Goal: Task Accomplishment & Management: Complete application form

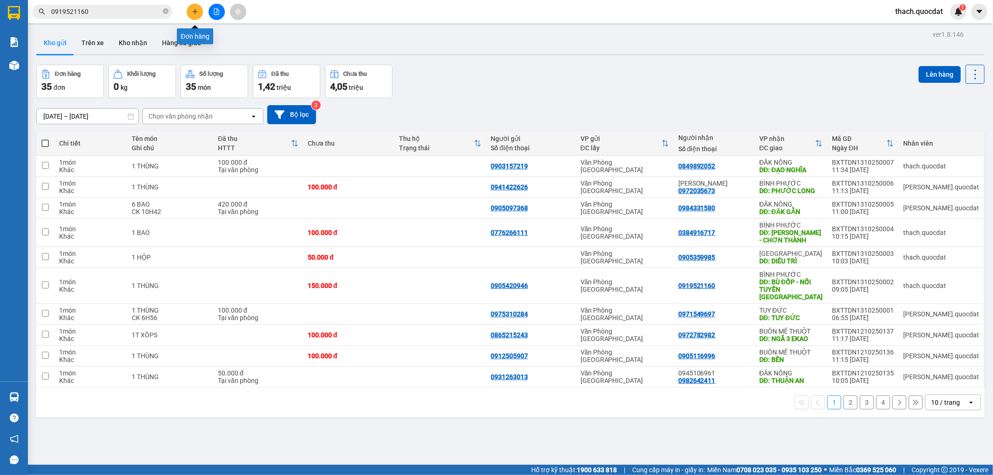
click at [197, 10] on icon "plus" at bounding box center [195, 11] width 7 height 7
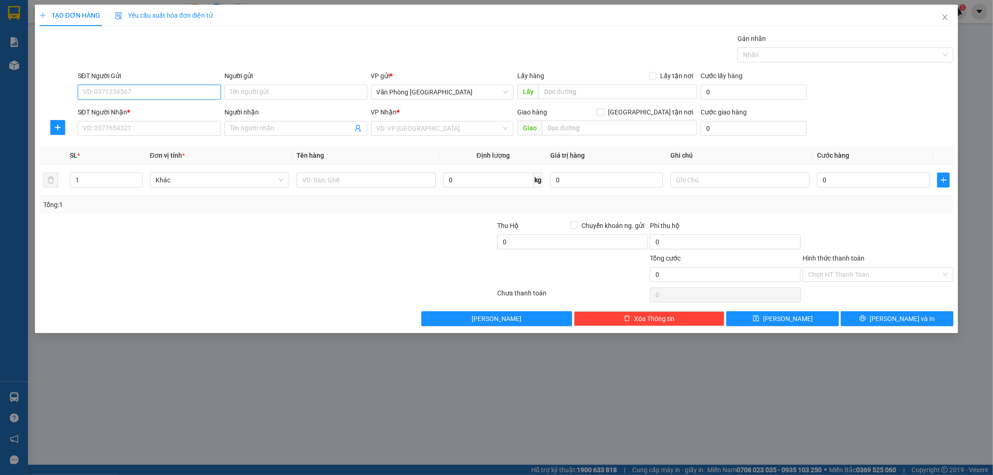
click at [134, 87] on input "SĐT Người Gửi" at bounding box center [149, 92] width 143 height 15
click at [114, 109] on div "0978852588" at bounding box center [149, 111] width 132 height 10
type input "0978852588"
click at [108, 130] on input "SĐT Người Nhận *" at bounding box center [149, 128] width 143 height 15
drag, startPoint x: 126, startPoint y: 90, endPoint x: 70, endPoint y: 94, distance: 56.0
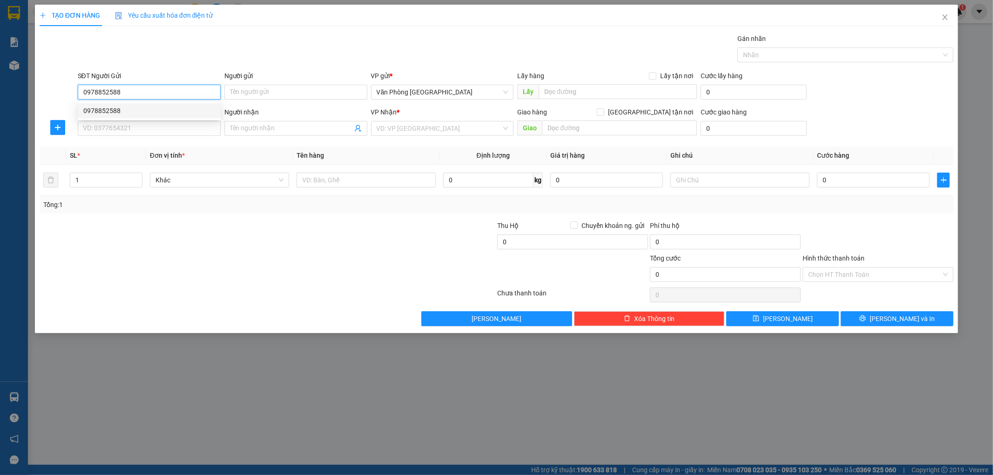
click at [70, 94] on div "SĐT Người Gửi 0978852588 Người gửi Tên người gửi VP gửi * Văn Phòng Đà Nẵng Lấy…" at bounding box center [497, 87] width 916 height 33
click at [96, 128] on input "SĐT Người Nhận *" at bounding box center [149, 128] width 143 height 15
drag, startPoint x: 123, startPoint y: 94, endPoint x: 27, endPoint y: 81, distance: 97.1
click at [27, 81] on div "TẠO ĐƠN HÀNG Yêu cầu xuất hóa đơn điện tử Transit Pickup Surcharge Ids Transit …" at bounding box center [496, 237] width 993 height 475
click at [649, 319] on span "Xóa Thông tin" at bounding box center [654, 319] width 40 height 10
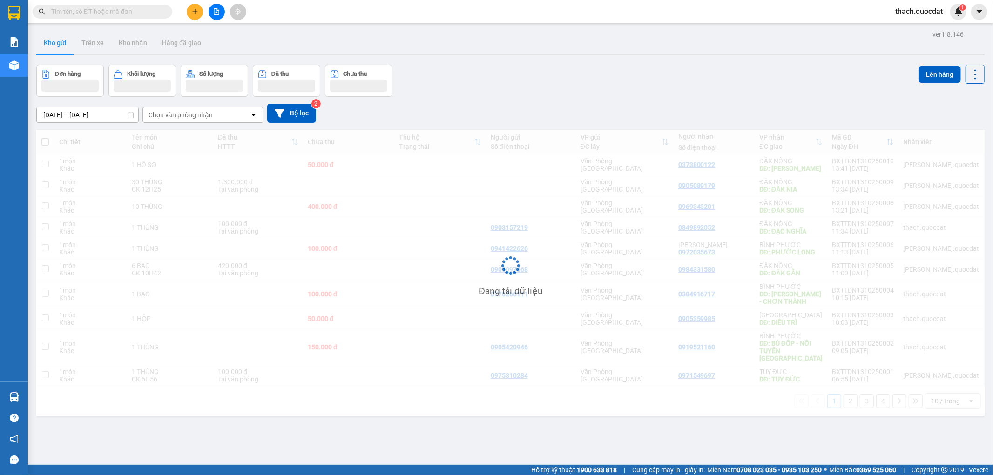
click at [108, 14] on input "text" at bounding box center [106, 12] width 110 height 10
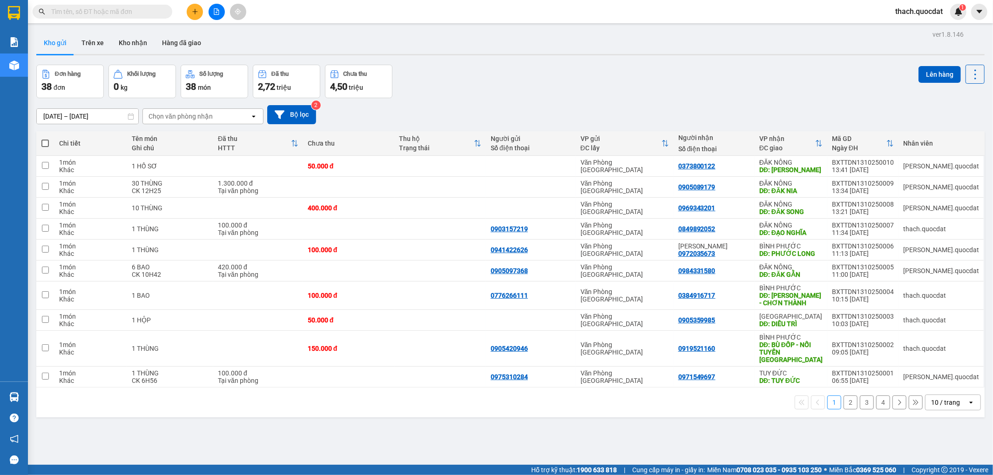
paste input "0978852588"
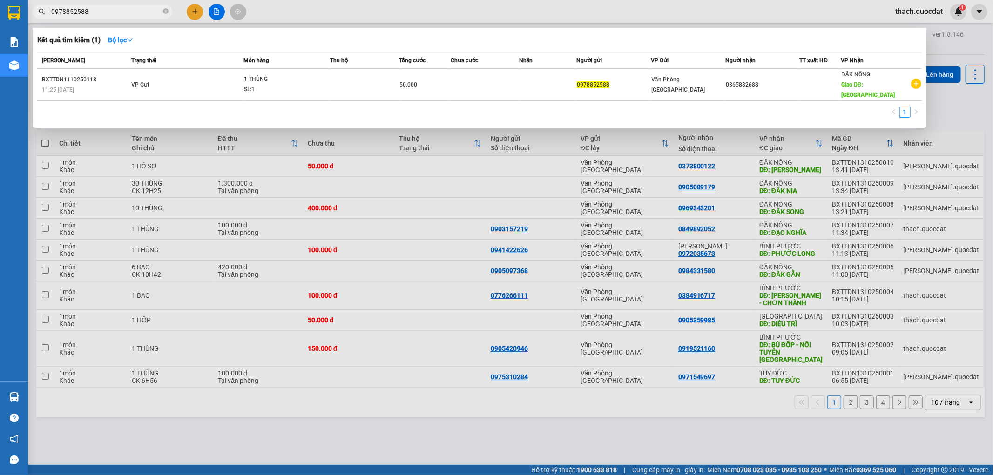
type input "0978852588"
click at [195, 12] on div at bounding box center [496, 237] width 993 height 475
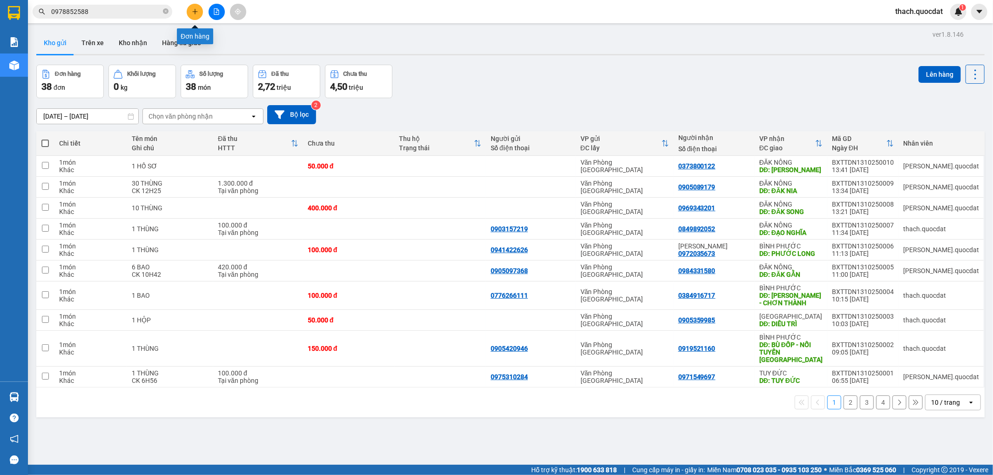
click at [196, 14] on icon "plus" at bounding box center [195, 11] width 7 height 7
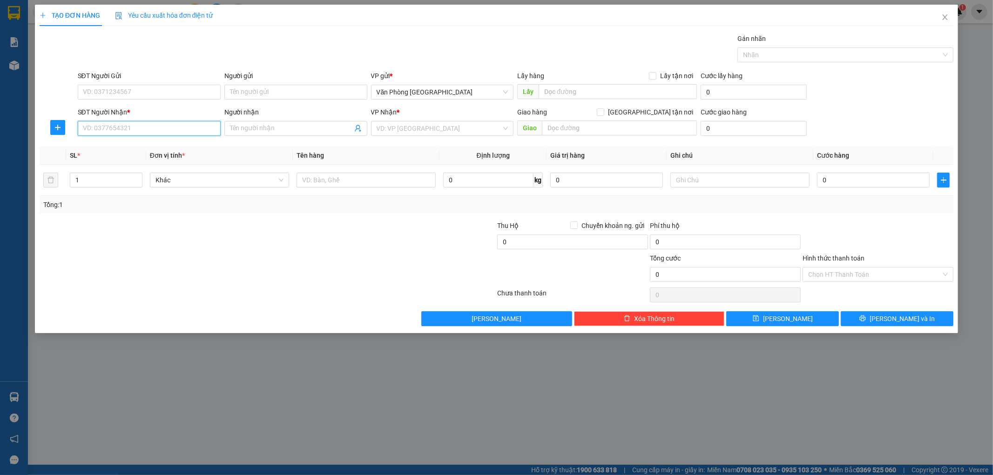
click at [146, 128] on input "SĐT Người Nhận *" at bounding box center [149, 128] width 143 height 15
type input "0365882888"
click at [138, 90] on input "SĐT Người Gửi" at bounding box center [149, 92] width 143 height 15
paste input "0978852588"
type input "0978852588"
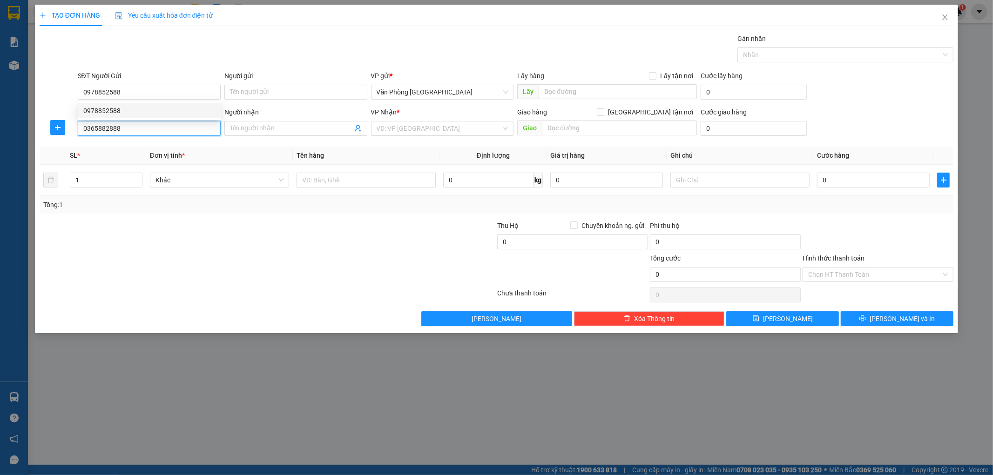
click at [127, 129] on input "0365882888" at bounding box center [149, 128] width 143 height 15
click at [110, 128] on input "0365882888" at bounding box center [149, 128] width 143 height 15
type input "0365882688"
drag, startPoint x: 356, startPoint y: 278, endPoint x: 364, endPoint y: 261, distance: 19.4
click at [357, 276] on div at bounding box center [420, 269] width 153 height 33
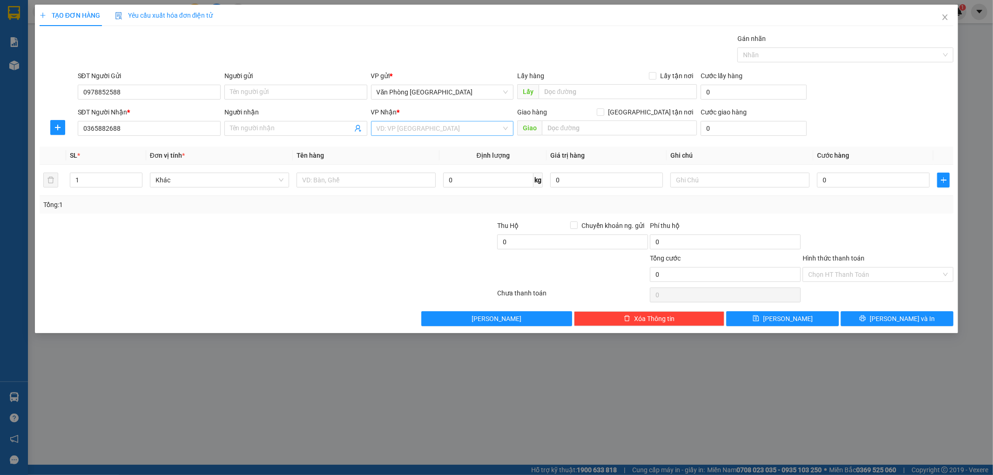
click at [407, 128] on input "search" at bounding box center [438, 128] width 125 height 14
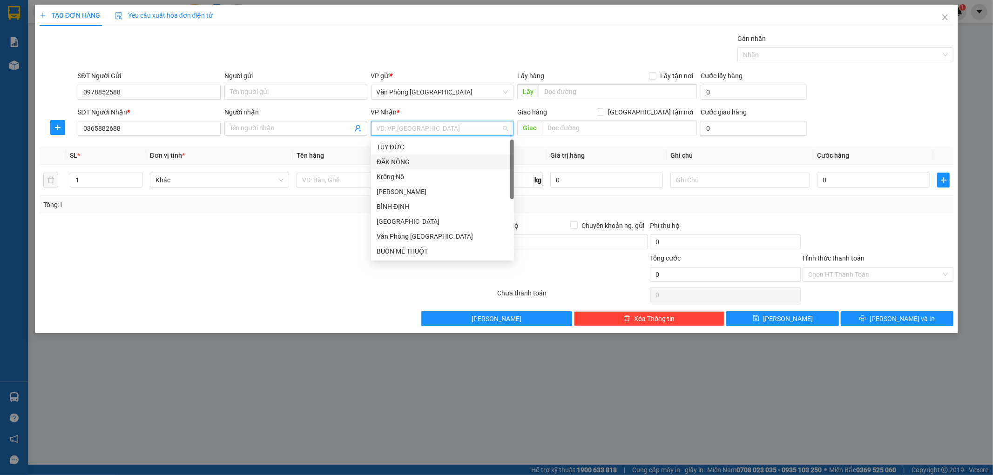
click at [411, 163] on div "ĐĂK NÔNG" at bounding box center [442, 162] width 132 height 10
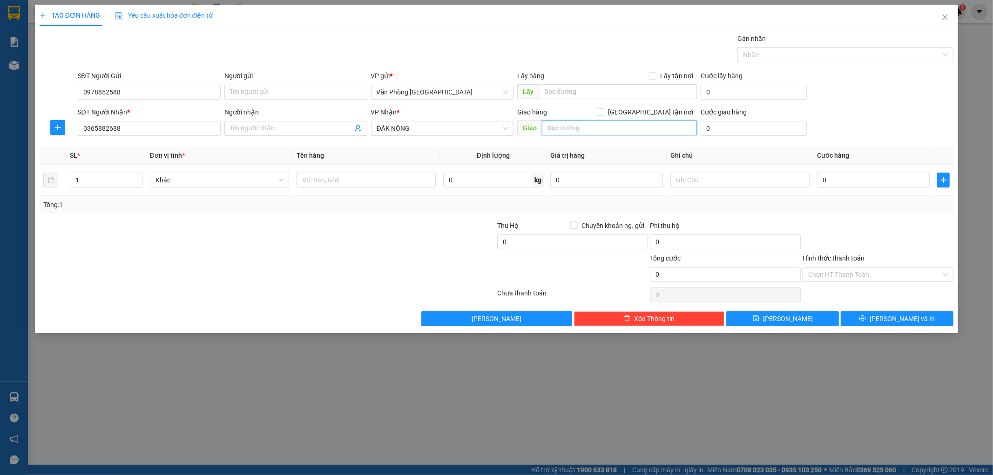
click at [585, 127] on input "text" at bounding box center [619, 128] width 155 height 15
type input "KIẾN ĐỨC"
click at [859, 182] on input "0" at bounding box center [873, 180] width 113 height 15
click at [376, 182] on input "text" at bounding box center [365, 180] width 139 height 15
type input "1 THÙNG"
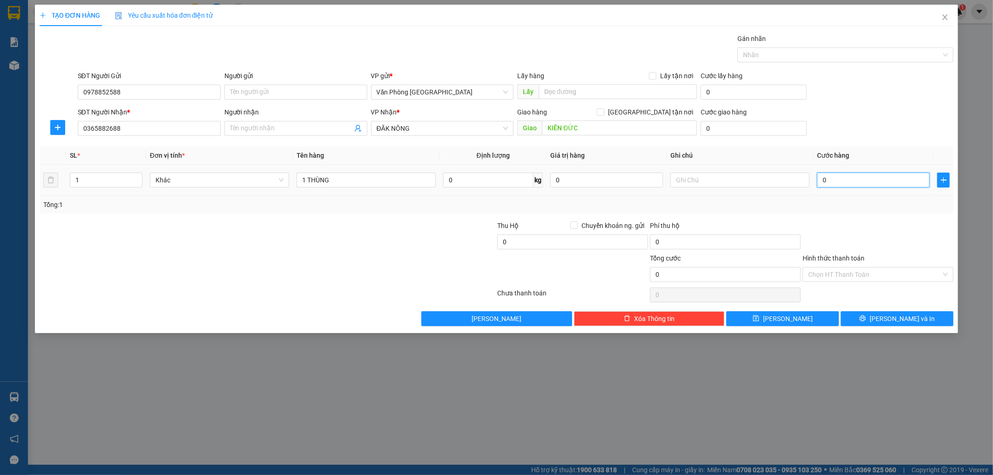
click at [873, 180] on input "0" at bounding box center [873, 180] width 113 height 15
type input "5"
type input "50"
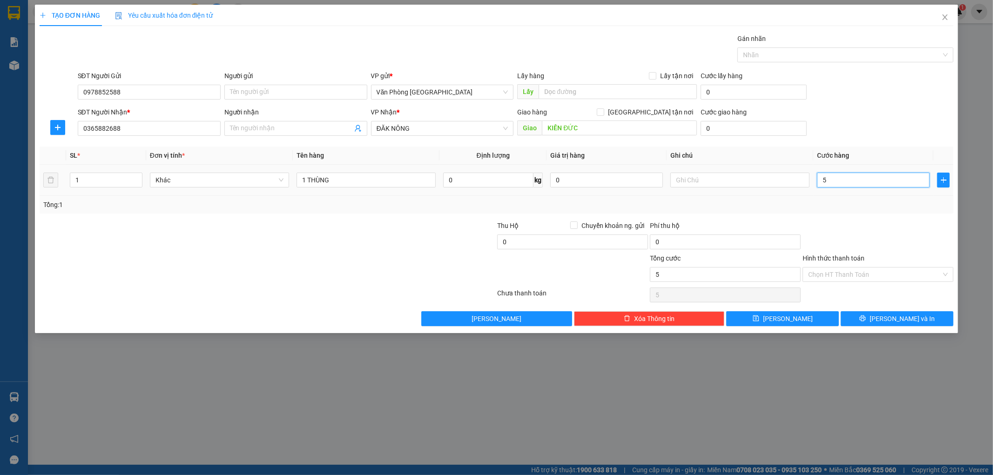
type input "50"
type input "500"
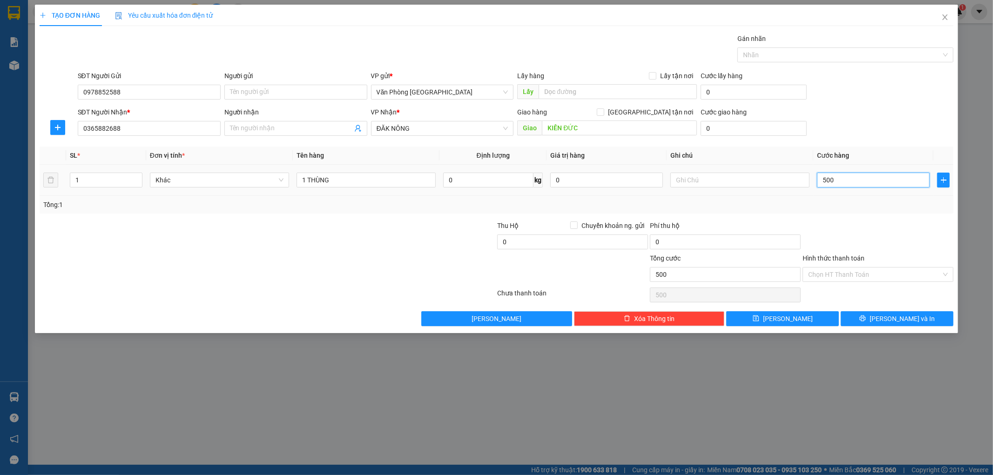
type input "5.000"
type input "50.000"
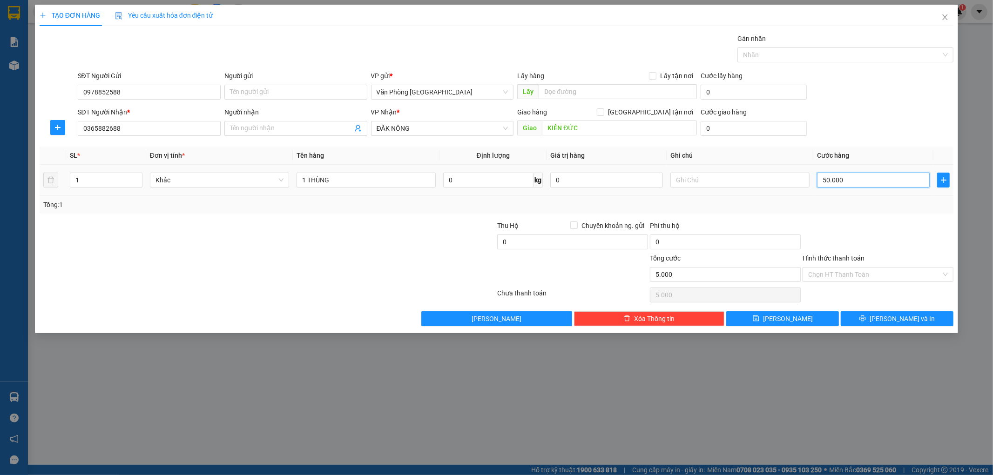
type input "50.000"
click at [850, 272] on input "Hình thức thanh toán" at bounding box center [874, 275] width 133 height 14
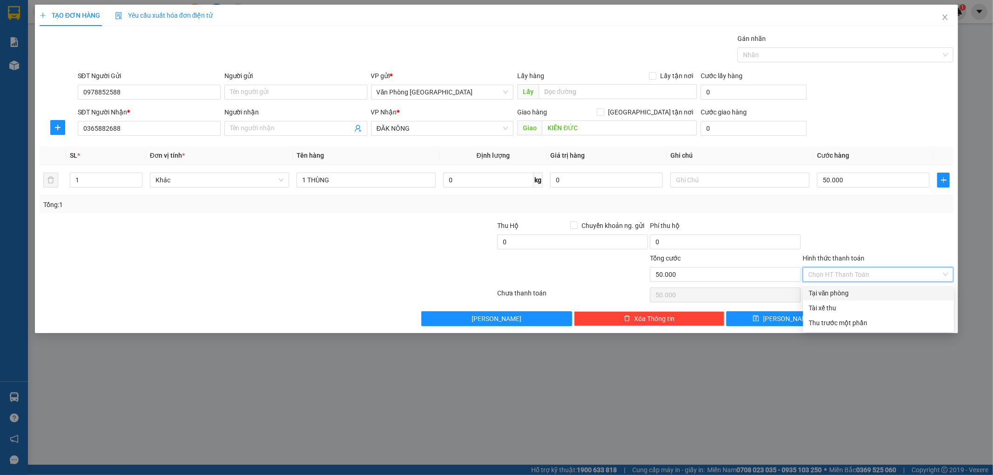
click at [836, 294] on div "Tại văn phòng" at bounding box center [878, 293] width 140 height 10
type input "0"
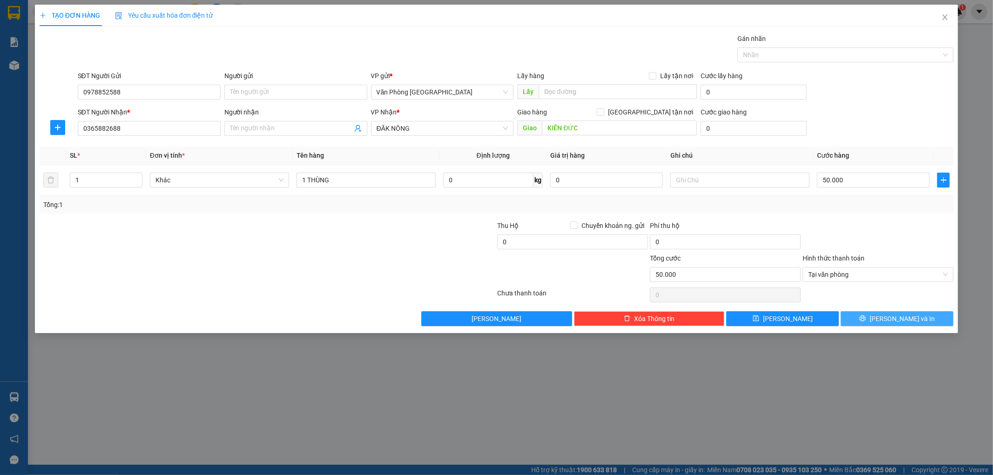
click at [923, 317] on button "[PERSON_NAME] và In" at bounding box center [896, 318] width 113 height 15
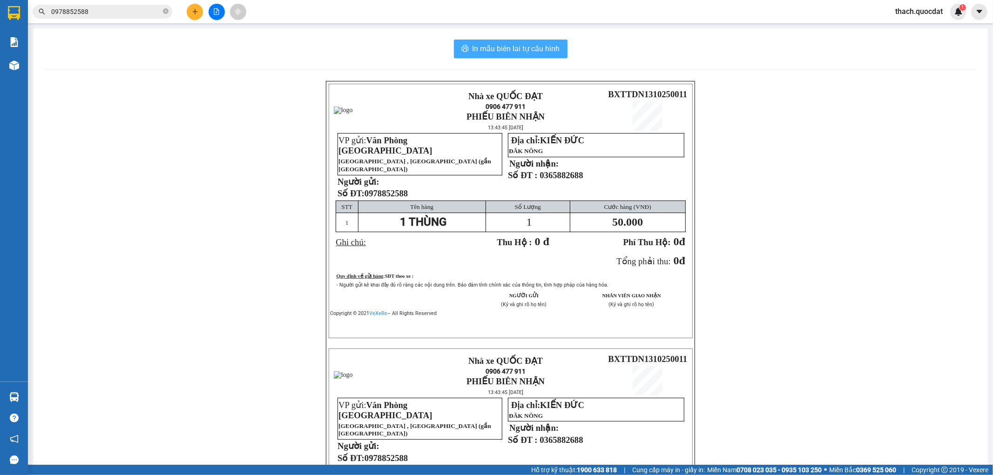
click at [529, 50] on span "In mẫu biên lai tự cấu hình" at bounding box center [515, 49] width 87 height 12
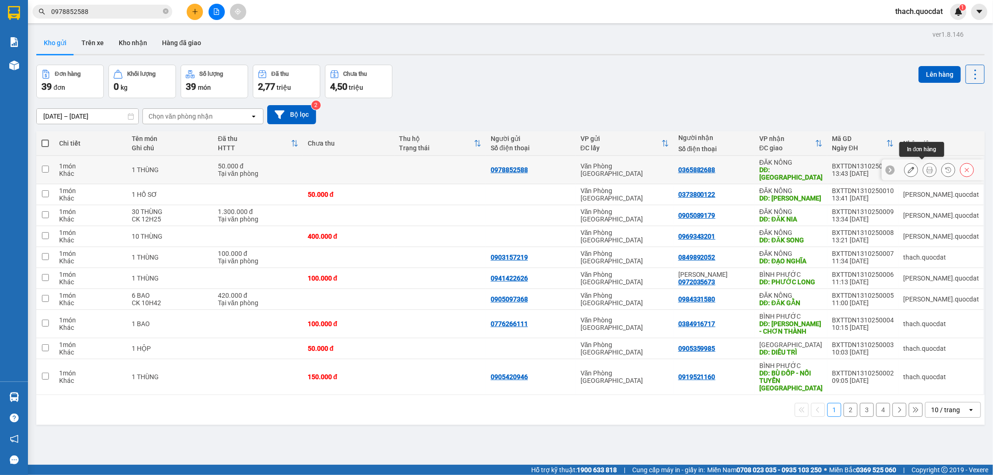
click at [926, 167] on icon at bounding box center [929, 170] width 7 height 7
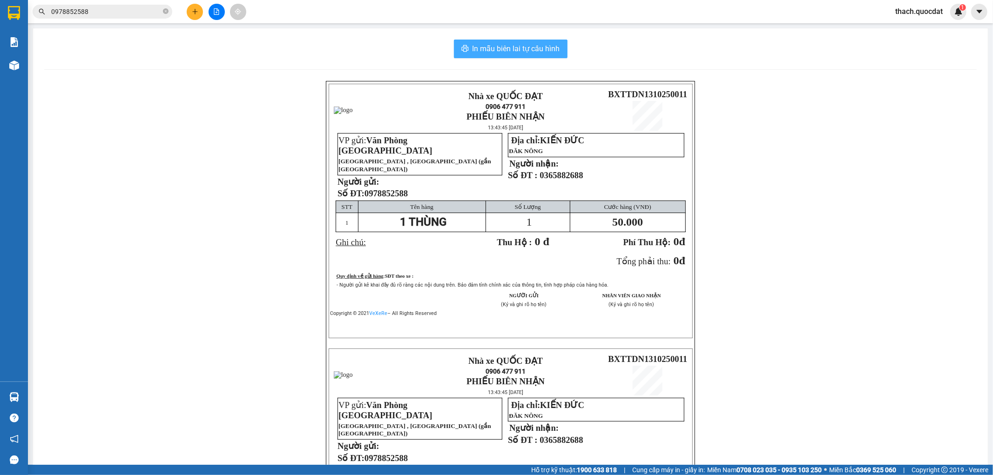
click at [491, 48] on span "In mẫu biên lai tự cấu hình" at bounding box center [515, 49] width 87 height 12
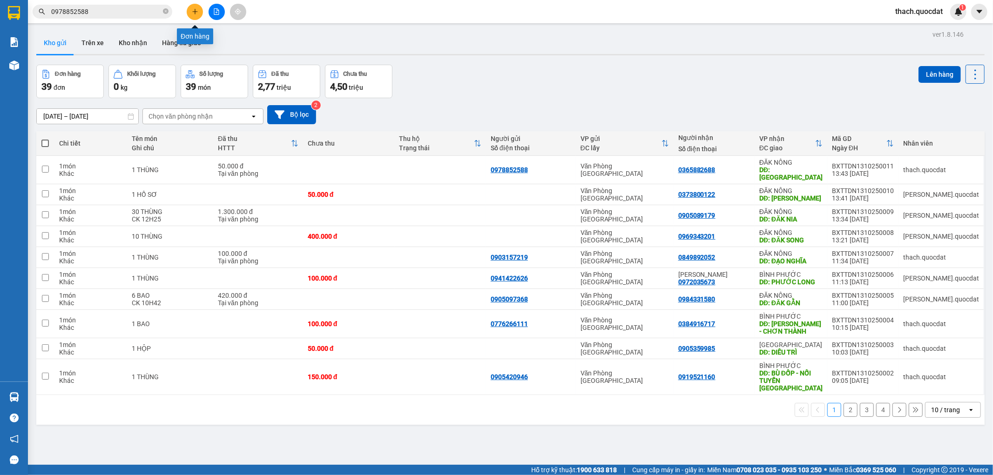
click at [189, 13] on button at bounding box center [195, 12] width 16 height 16
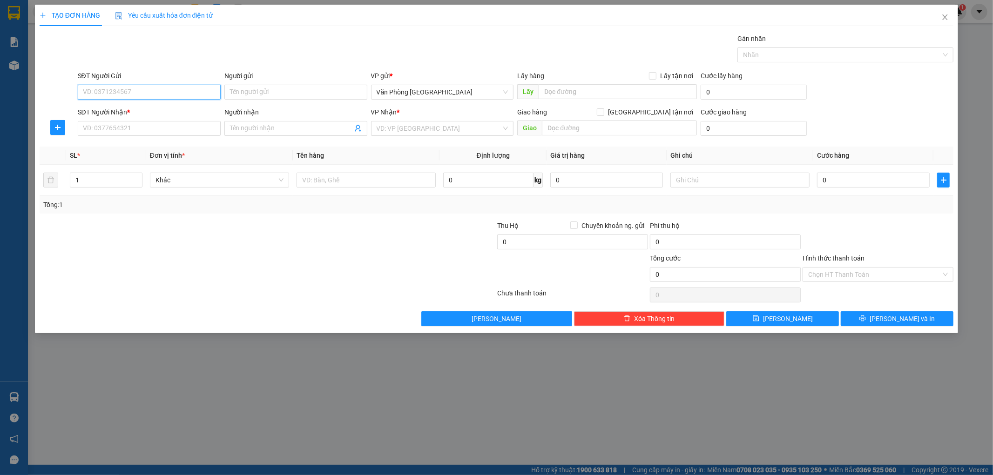
click at [187, 93] on input "SĐT Người Gửi" at bounding box center [149, 92] width 143 height 15
click at [90, 111] on div "0706186725" at bounding box center [149, 111] width 132 height 10
type input "0706186725"
click at [99, 128] on input "SĐT Người Nhận *" at bounding box center [149, 128] width 143 height 15
click at [100, 147] on div "0974051000" at bounding box center [149, 147] width 132 height 10
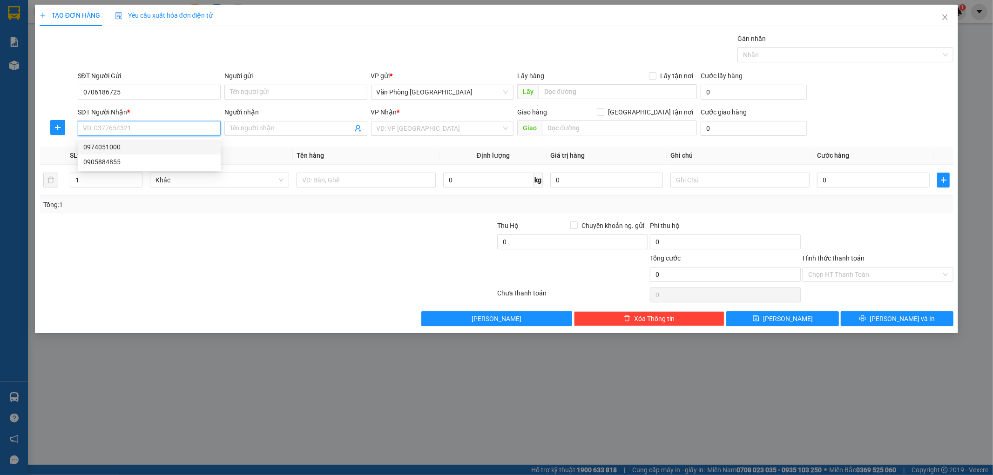
type input "0974051000"
type input "KIẾN ĐỨC"
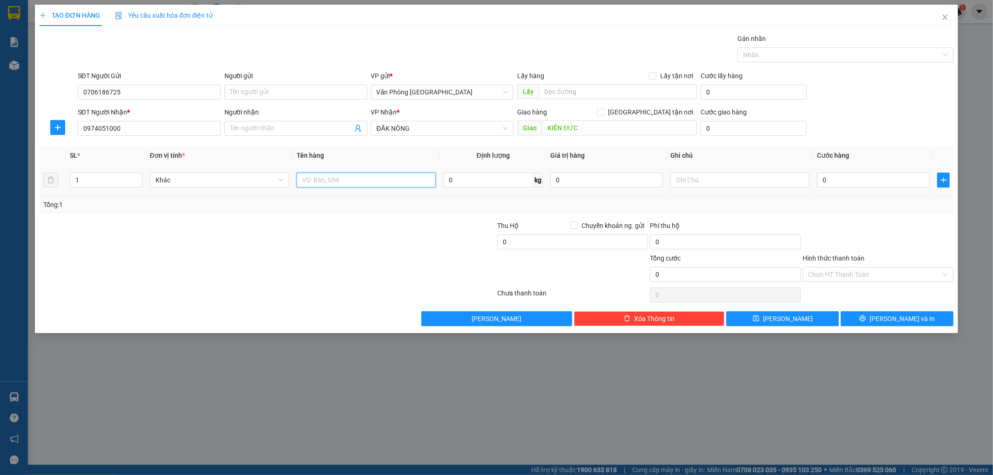
click at [364, 178] on input "text" at bounding box center [365, 180] width 139 height 15
type input "1 HỘP"
click at [861, 182] on input "0" at bounding box center [873, 180] width 113 height 15
type input "5"
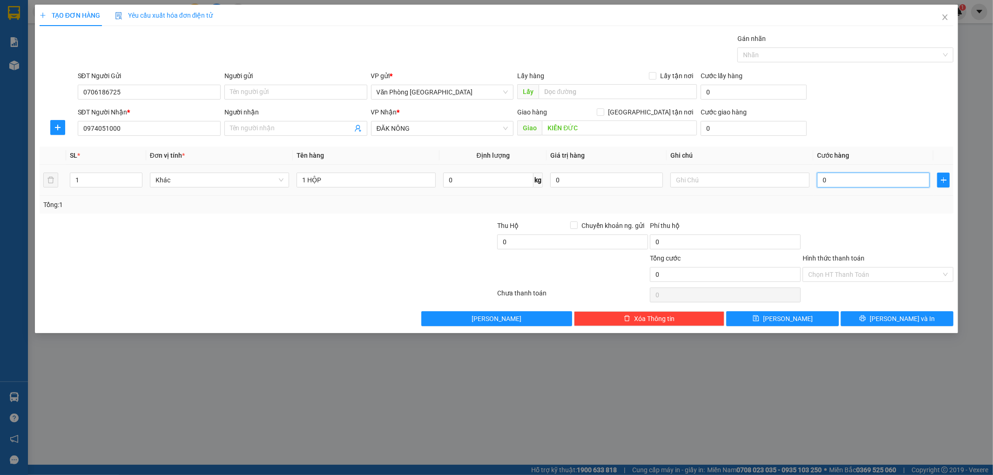
type input "5"
type input "50"
type input "500"
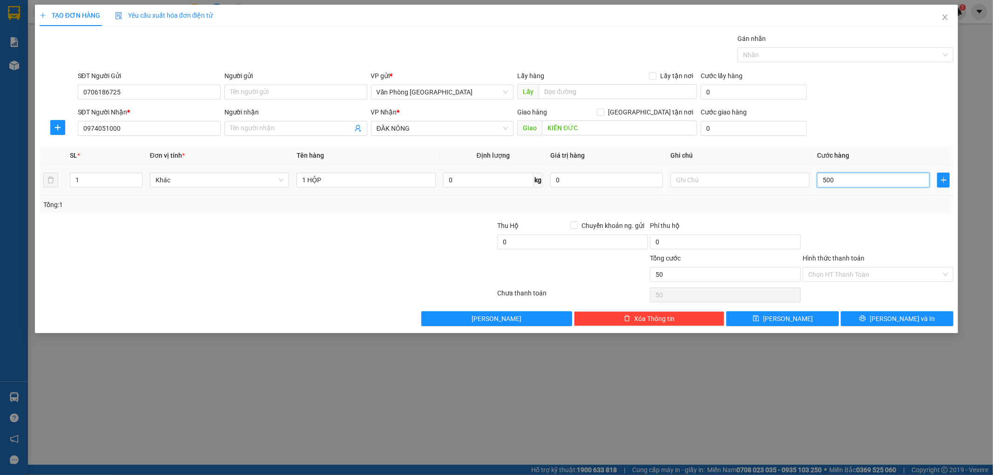
type input "500"
type input "5.000"
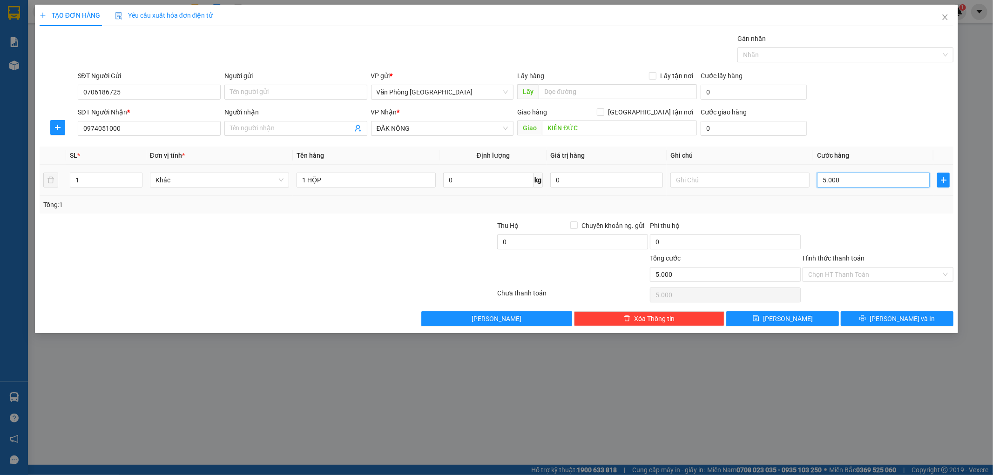
type input "50.000"
click at [849, 273] on input "Hình thức thanh toán" at bounding box center [874, 275] width 133 height 14
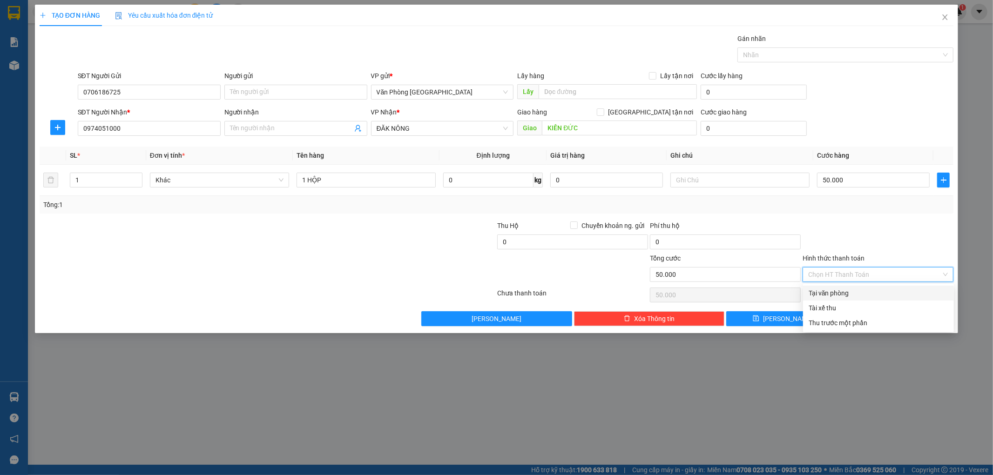
drag, startPoint x: 838, startPoint y: 295, endPoint x: 799, endPoint y: 275, distance: 43.3
click at [838, 295] on div "Tại văn phòng" at bounding box center [878, 293] width 140 height 10
type input "0"
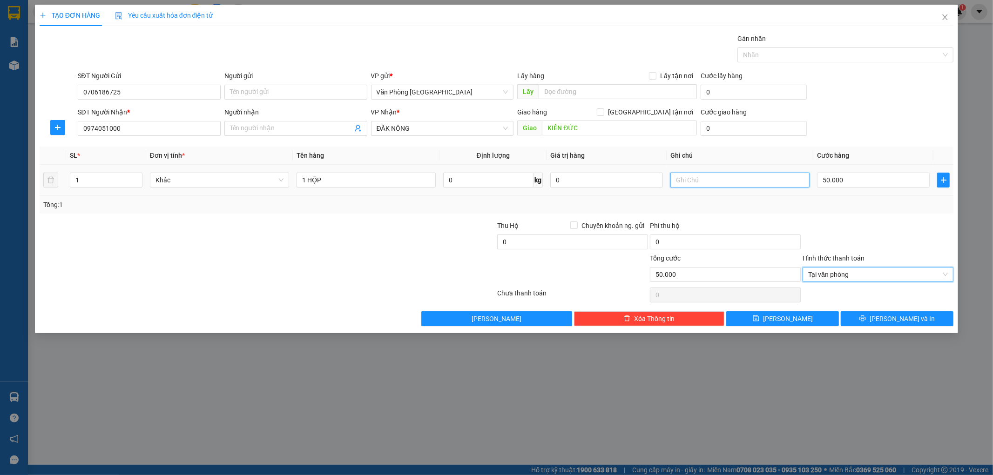
click at [735, 185] on input "text" at bounding box center [739, 180] width 139 height 15
type input "CK LÚC13H57"
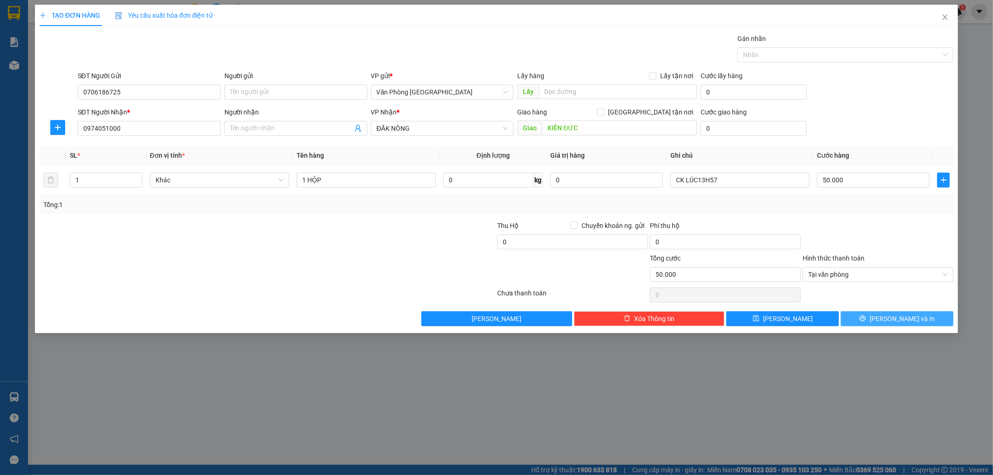
click at [898, 317] on span "[PERSON_NAME] và In" at bounding box center [901, 319] width 65 height 10
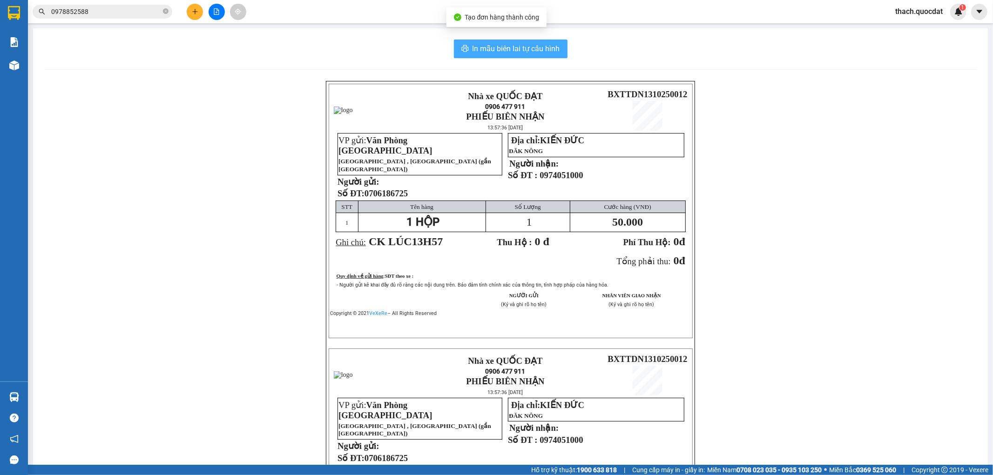
click at [532, 49] on span "In mẫu biên lai tự cấu hình" at bounding box center [515, 49] width 87 height 12
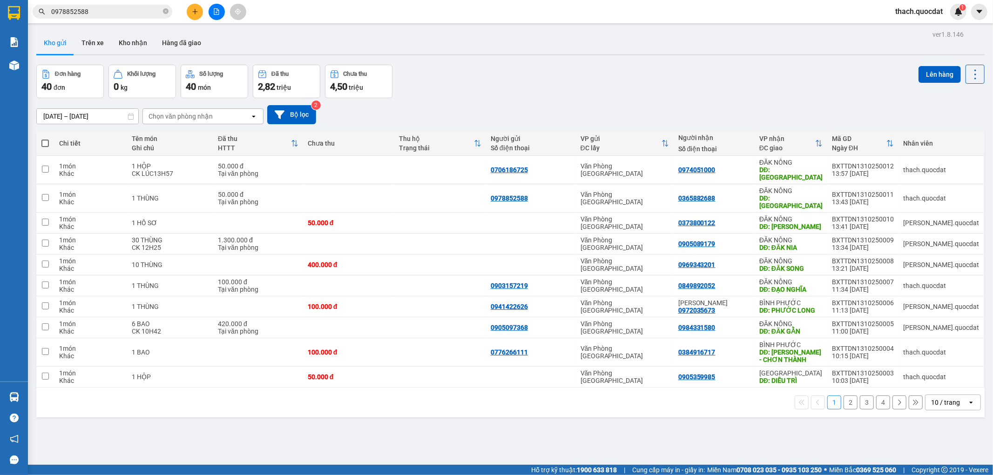
click at [189, 12] on button at bounding box center [195, 12] width 16 height 16
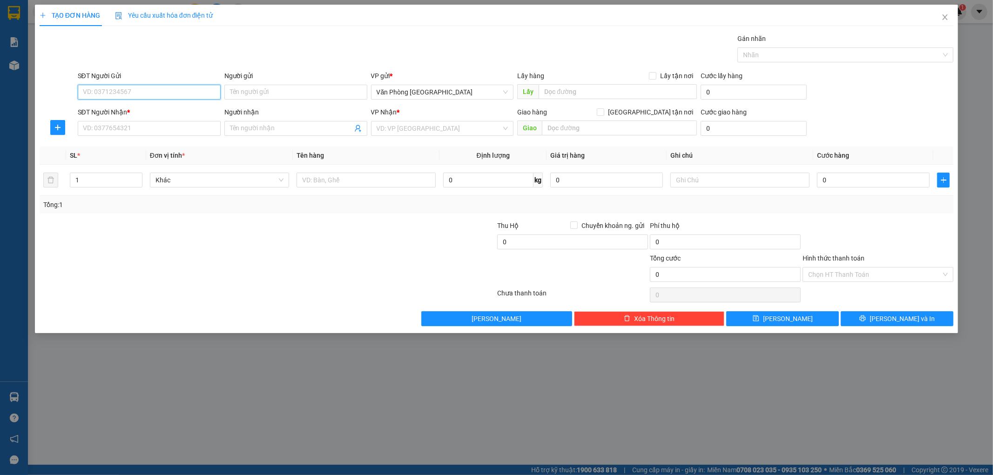
click at [163, 91] on input "SĐT Người Gửi" at bounding box center [149, 92] width 143 height 15
click at [111, 111] on div "0812557590" at bounding box center [149, 111] width 132 height 10
type input "0812557590"
click at [106, 123] on input "SĐT Người Nhận *" at bounding box center [149, 128] width 143 height 15
click at [105, 147] on div "0965868350" at bounding box center [149, 147] width 132 height 10
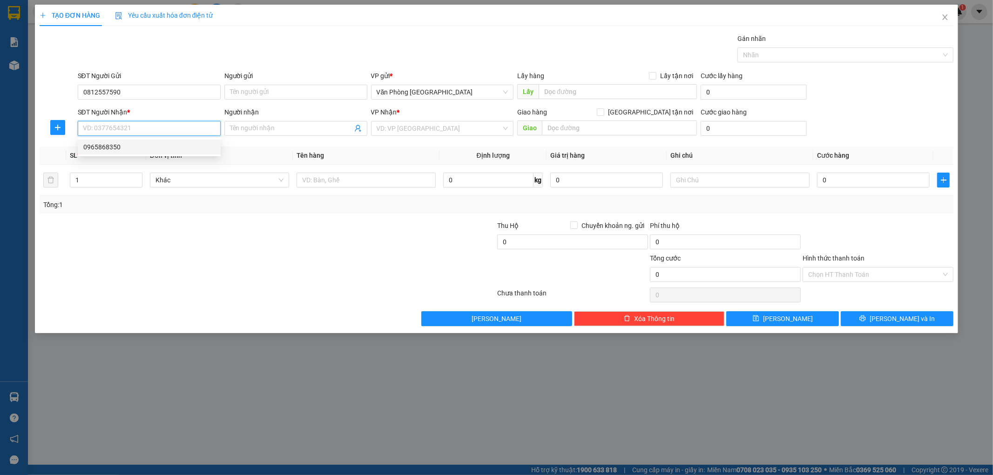
type input "0965868350"
type input "TUY ĐỨC"
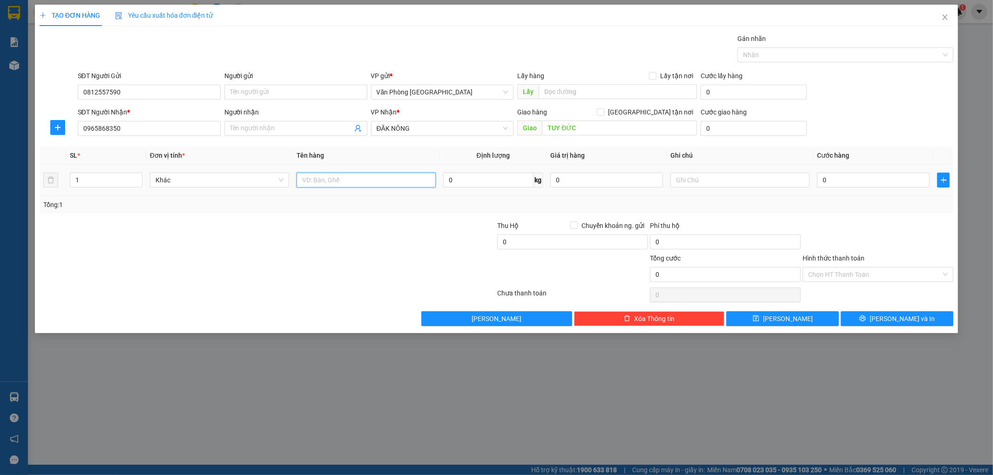
click at [357, 181] on input "text" at bounding box center [365, 180] width 139 height 15
type input "1 MÁY TÍNH"
type input "CÂY XĂNG ĐỒN 9 - ĐĂK BUKSO"
click at [849, 180] on input "0" at bounding box center [873, 180] width 113 height 15
type input "2"
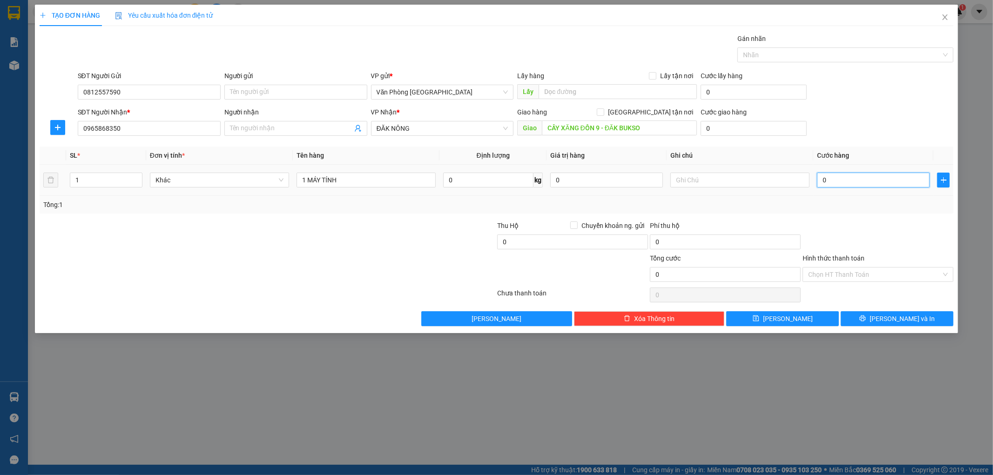
type input "2"
type input "20"
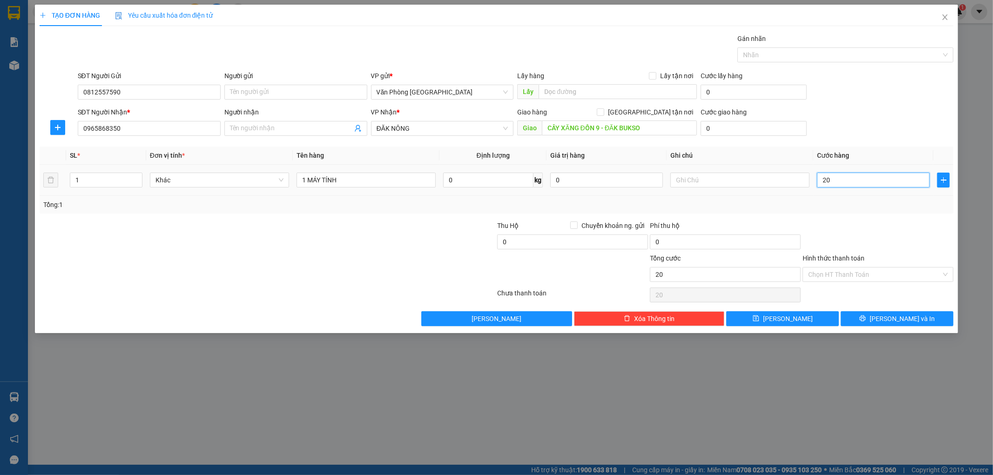
type input "200"
type input "2.000"
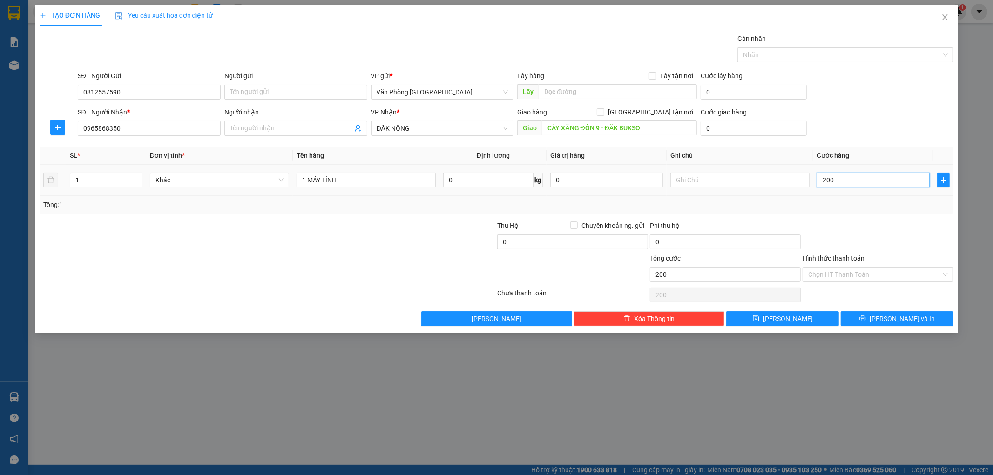
type input "2.000"
type input "20.000"
type input "200.000"
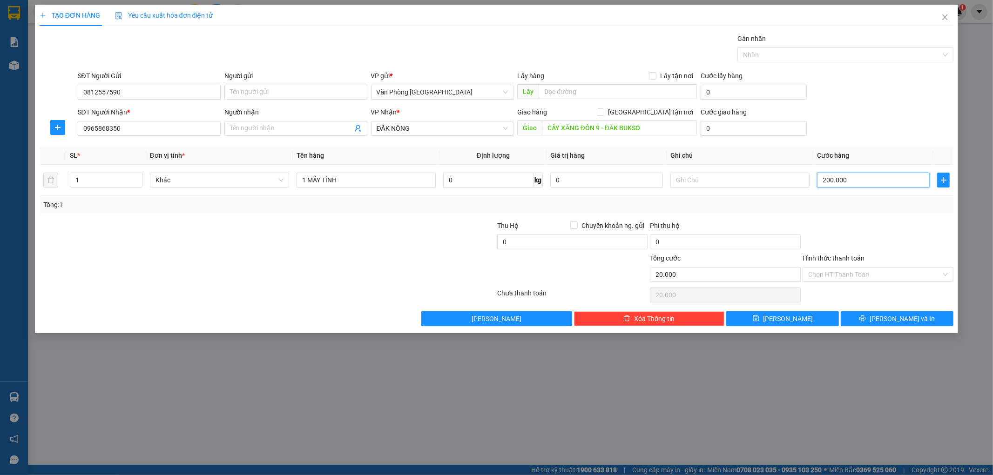
type input "200.000"
click at [709, 213] on div "Tổng: 1" at bounding box center [497, 205] width 914 height 18
click at [843, 276] on input "Hình thức thanh toán" at bounding box center [874, 275] width 133 height 14
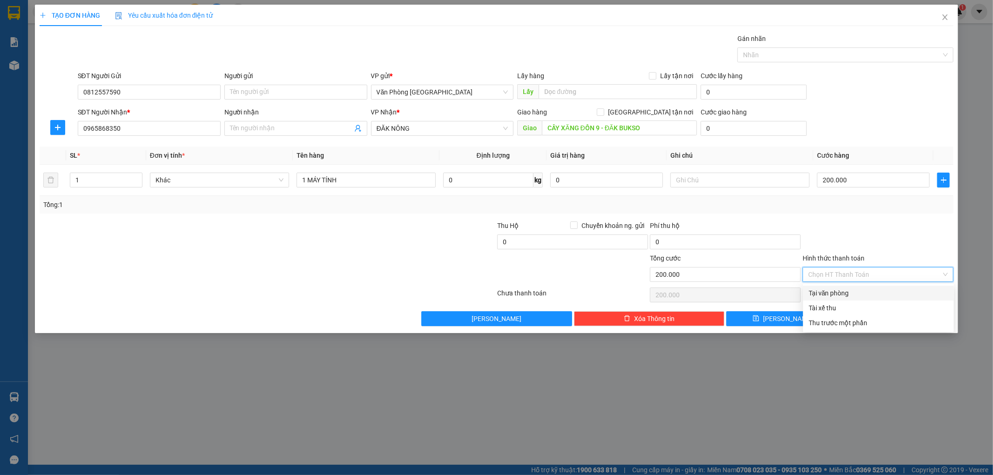
click at [828, 292] on div "Tại văn phòng" at bounding box center [878, 293] width 140 height 10
type input "200.000"
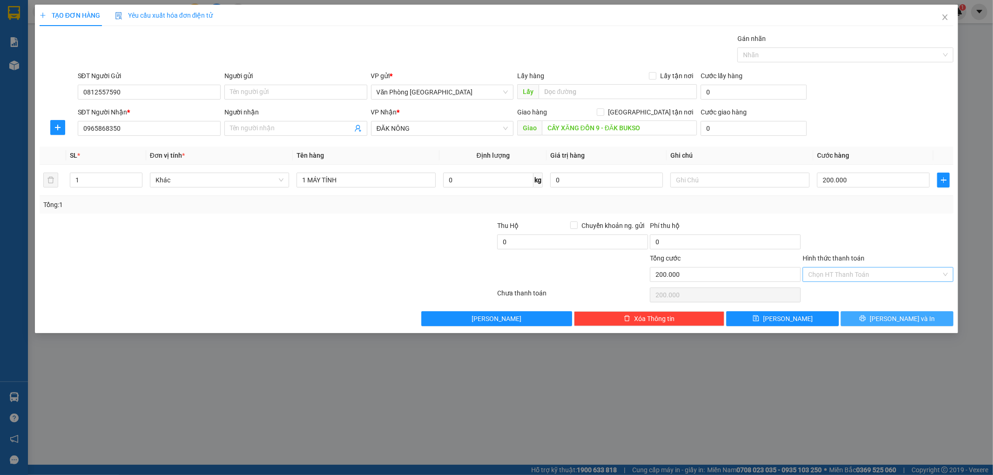
click at [890, 321] on span "[PERSON_NAME] và In" at bounding box center [901, 319] width 65 height 10
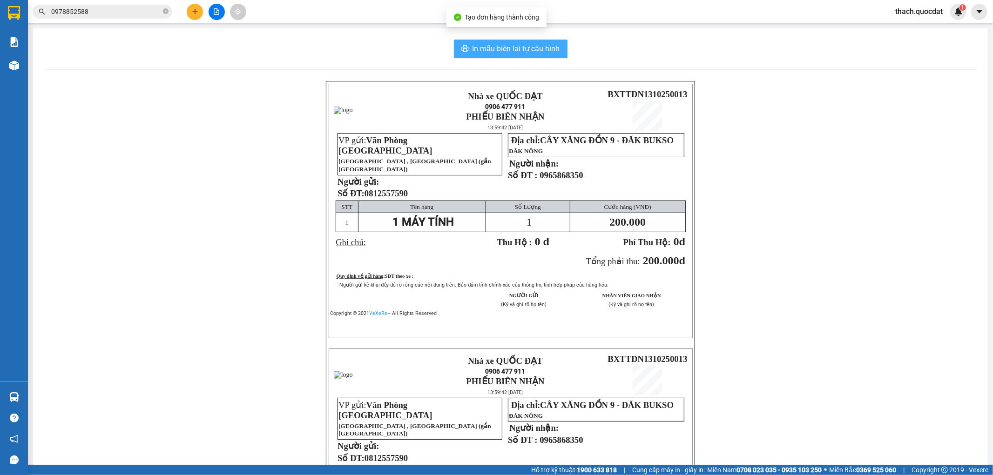
click at [518, 47] on span "In mẫu biên lai tự cấu hình" at bounding box center [515, 49] width 87 height 12
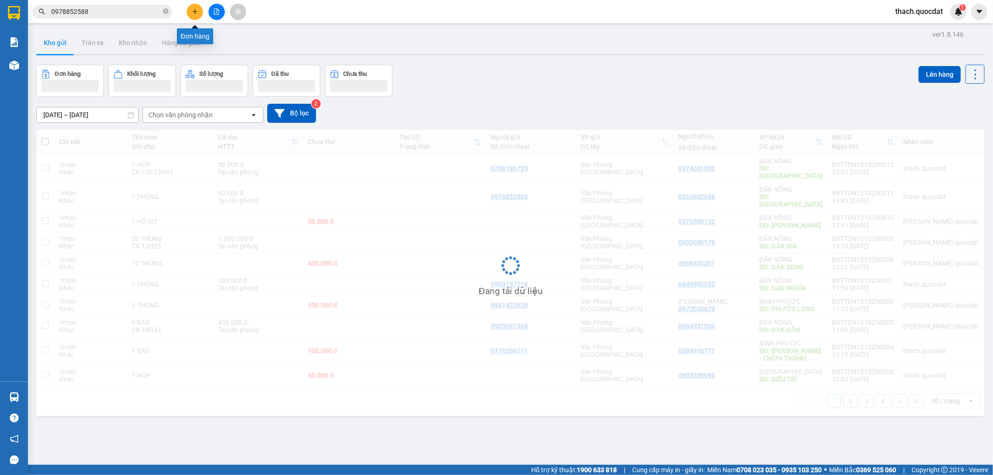
click at [195, 11] on icon "plus" at bounding box center [194, 11] width 5 height 0
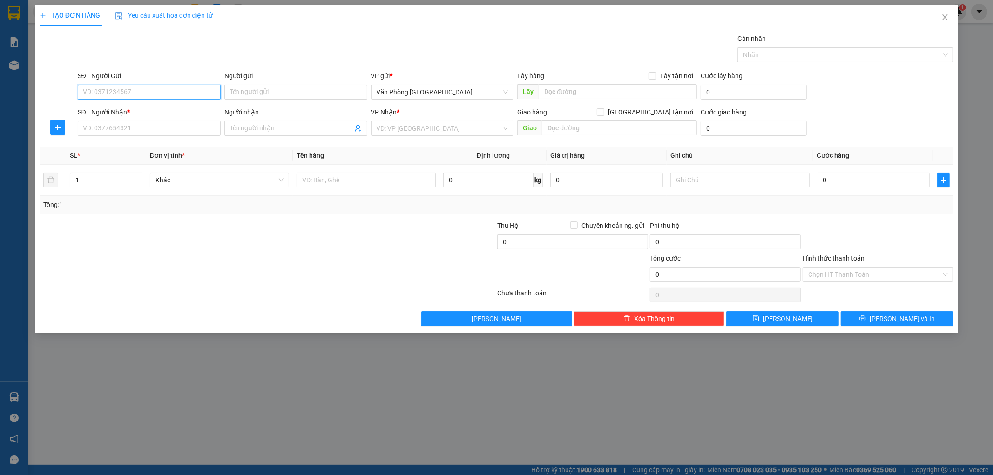
click at [164, 92] on input "SĐT Người Gửi" at bounding box center [149, 92] width 143 height 15
click at [197, 97] on input "SĐT Người Gửi" at bounding box center [149, 92] width 143 height 15
type input "0374647383"
click at [193, 126] on input "SĐT Người Nhận *" at bounding box center [149, 128] width 143 height 15
type input "0835905805"
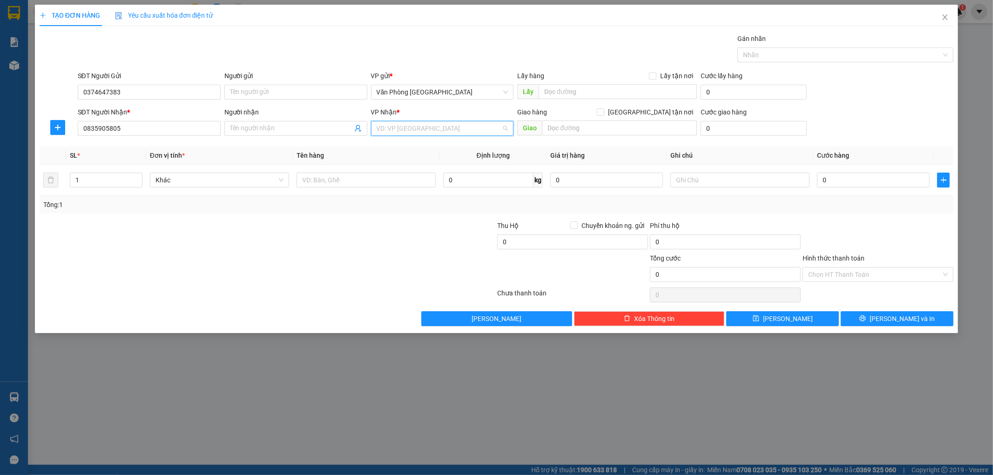
click at [455, 123] on input "search" at bounding box center [438, 128] width 125 height 14
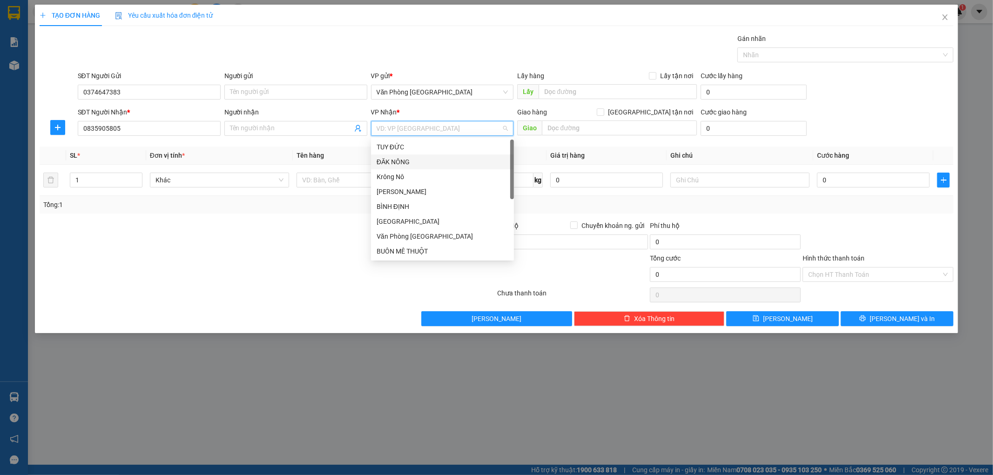
click at [416, 158] on div "ĐĂK NÔNG" at bounding box center [442, 162] width 132 height 10
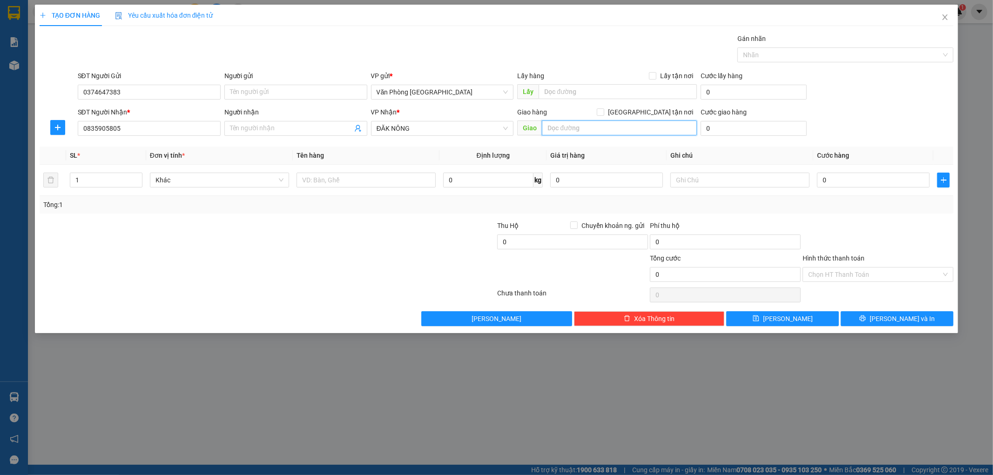
click at [589, 127] on input "text" at bounding box center [619, 128] width 155 height 15
type input "THUẬN AN"
click at [404, 182] on input "text" at bounding box center [365, 180] width 139 height 15
type input "1 HỒ SƠ"
click at [892, 181] on input "0" at bounding box center [873, 180] width 113 height 15
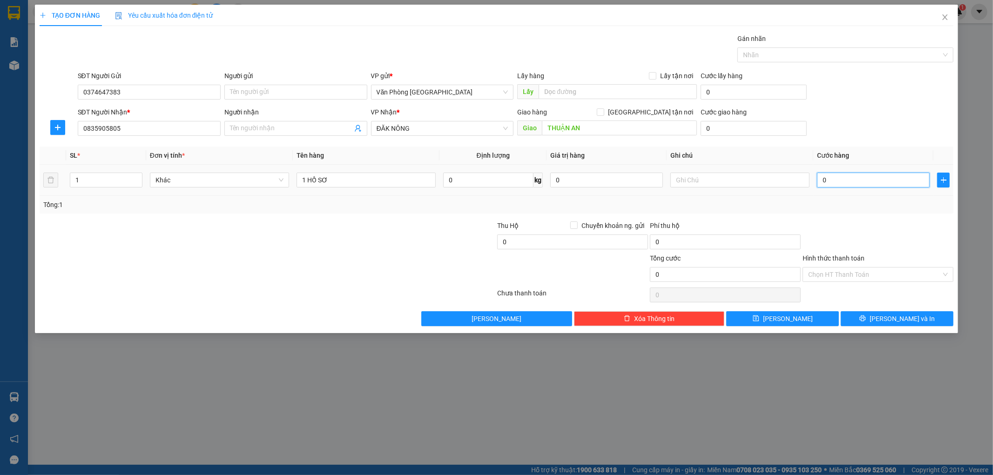
type input "5"
type input "50"
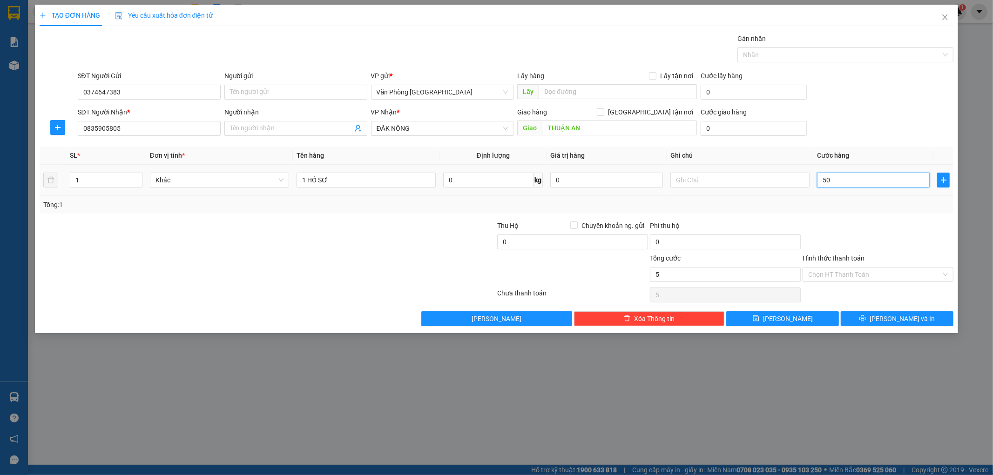
type input "50"
type input "500"
type input "5.000"
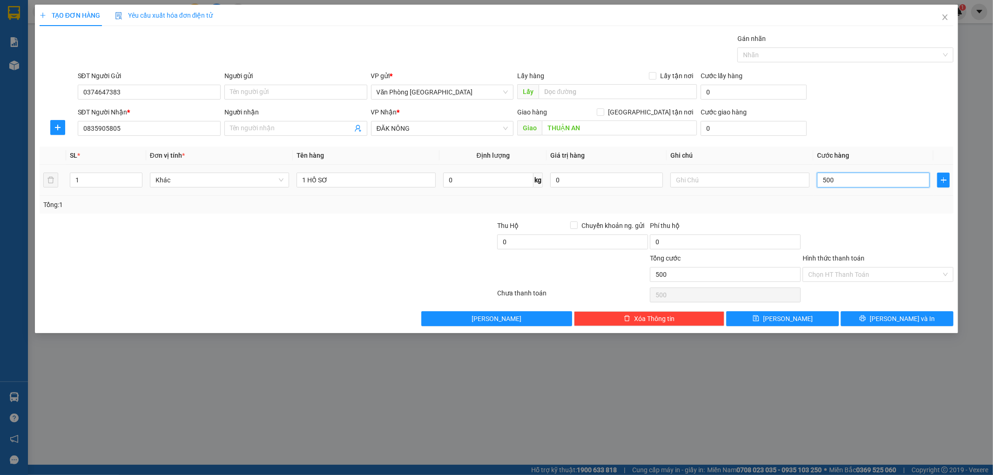
type input "5.000"
type input "50.000"
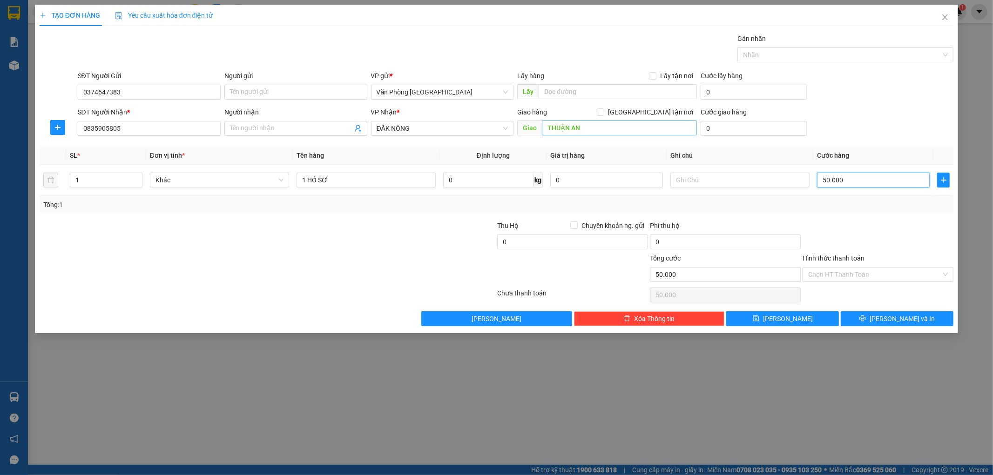
type input "50.000"
click at [626, 129] on input "THUẬN AN" at bounding box center [619, 128] width 155 height 15
type input "THUẬN AN -ĐĂK MIN"
click at [738, 179] on input "text" at bounding box center [739, 180] width 139 height 15
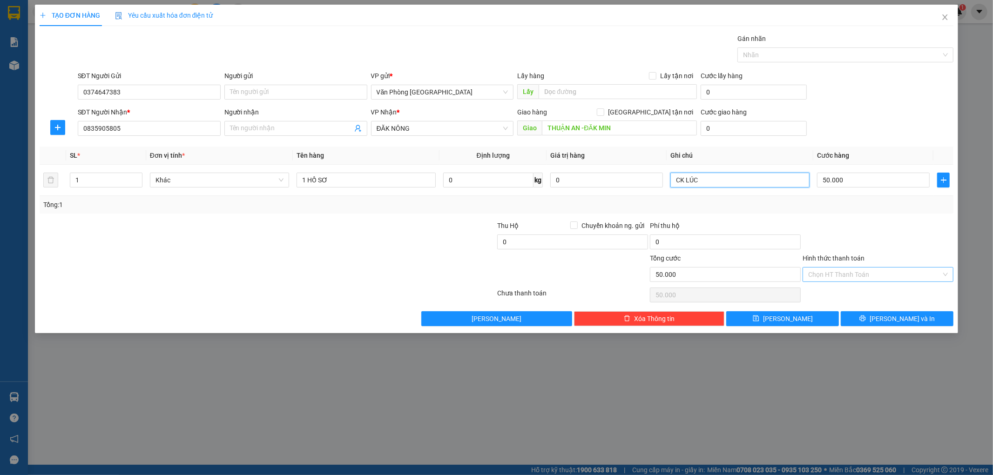
type input "CK LÚC"
click at [826, 271] on input "Hình thức thanh toán" at bounding box center [874, 275] width 133 height 14
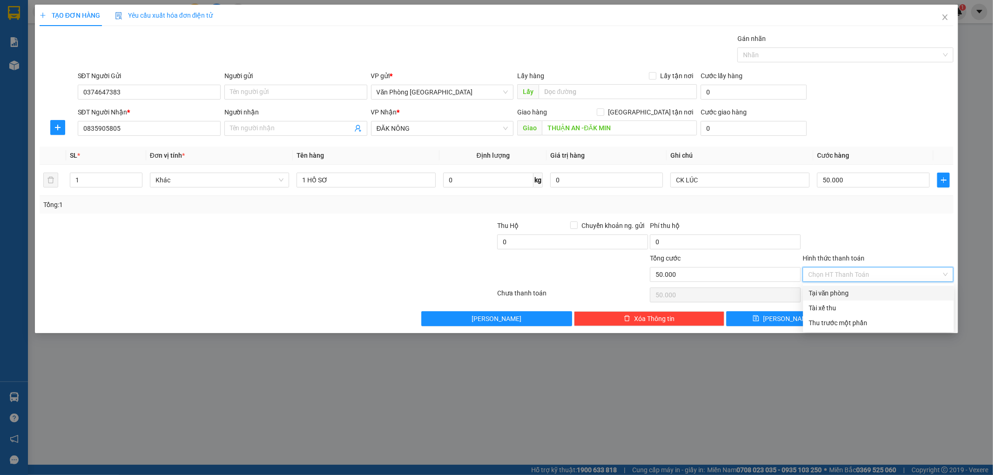
click at [826, 294] on div "Tại văn phòng" at bounding box center [878, 293] width 140 height 10
type input "0"
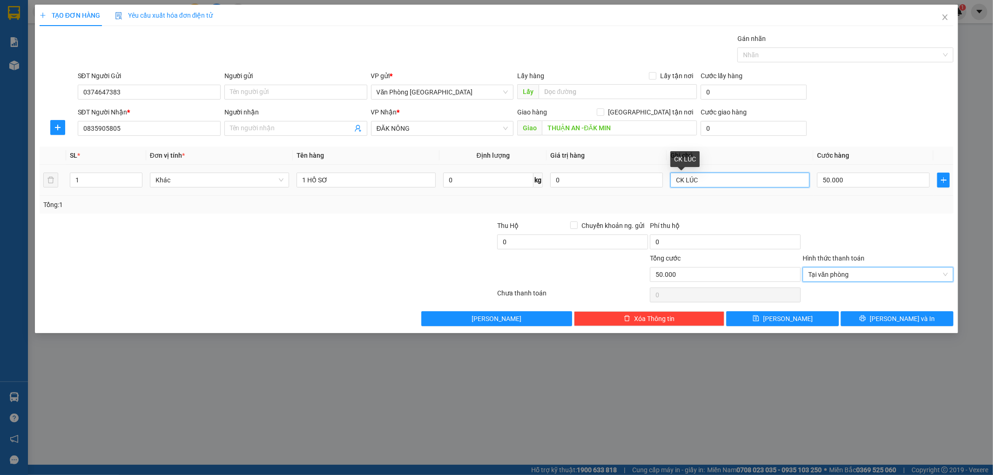
click at [703, 180] on input "CK LÚC" at bounding box center [739, 180] width 139 height 15
type input "CK LÚC 14H02"
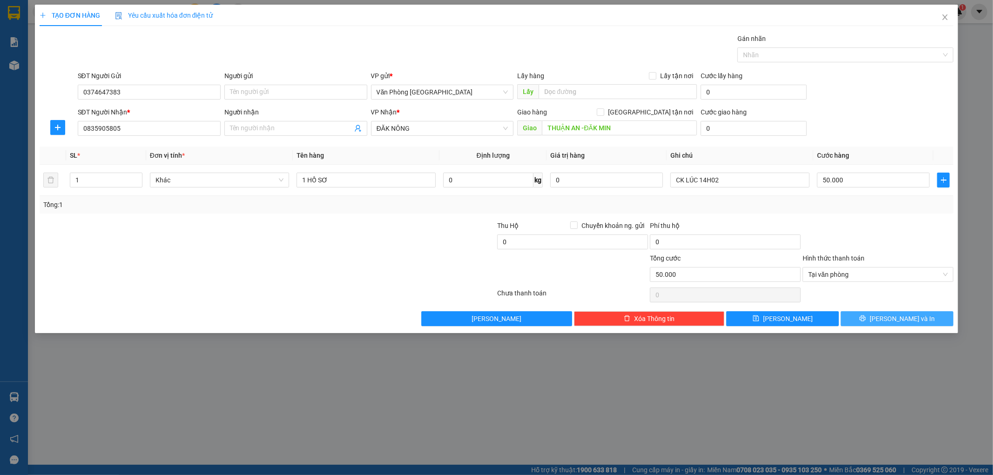
click at [908, 314] on span "[PERSON_NAME] và In" at bounding box center [901, 319] width 65 height 10
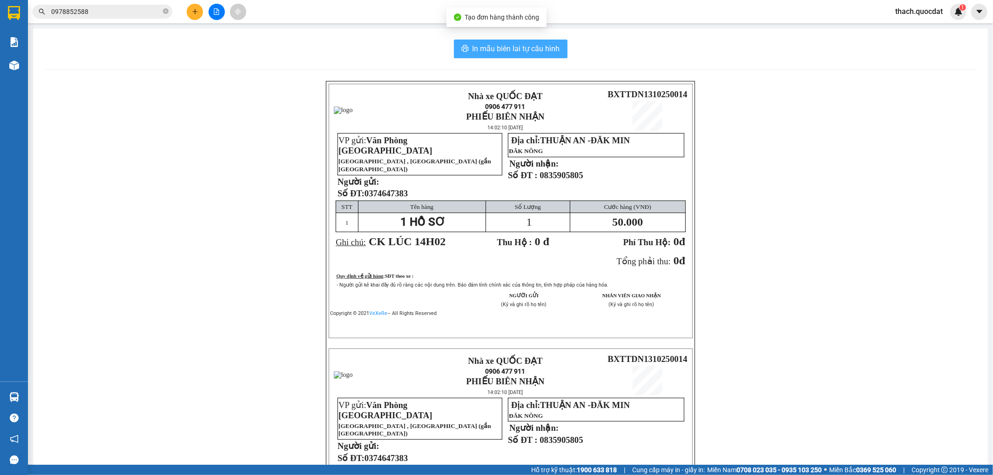
click at [507, 49] on span "In mẫu biên lai tự cấu hình" at bounding box center [515, 49] width 87 height 12
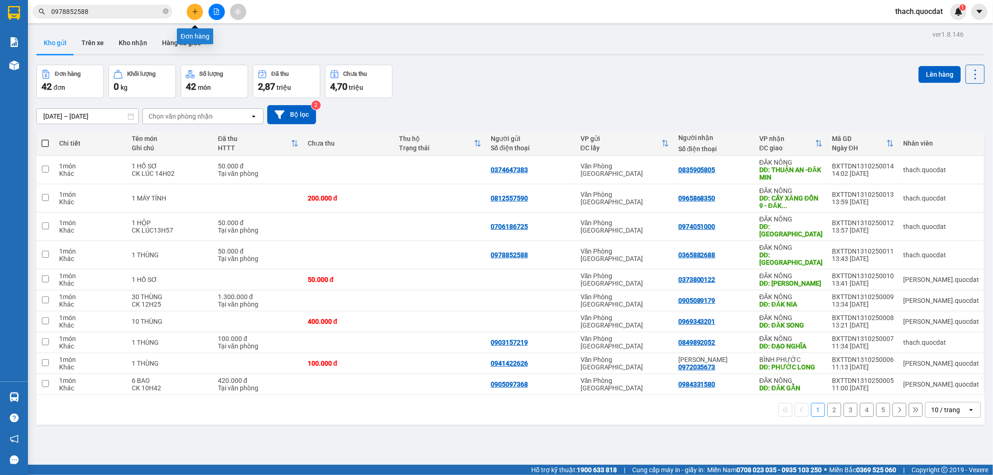
click at [195, 12] on icon "plus" at bounding box center [195, 11] width 0 height 5
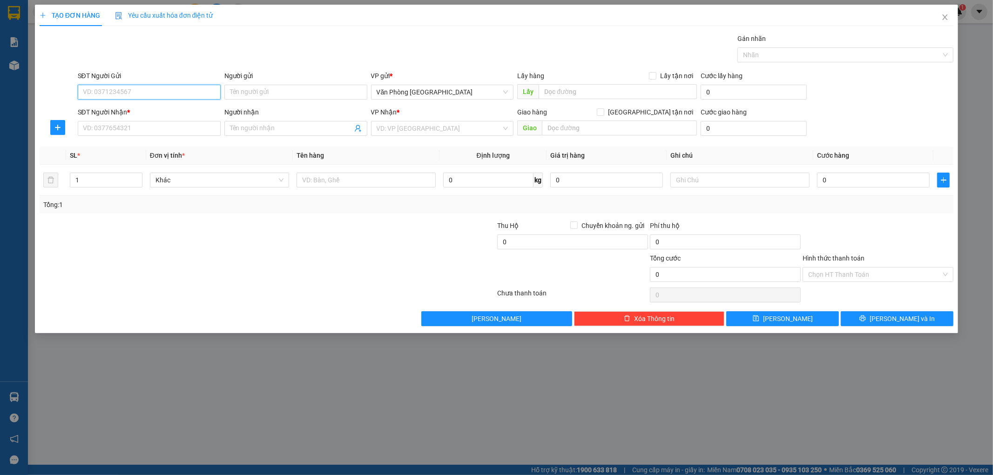
click at [175, 89] on input "SĐT Người Gửi" at bounding box center [149, 92] width 143 height 15
type input "0905139700"
click at [166, 127] on input "SĐT Người Nhận *" at bounding box center [149, 128] width 143 height 15
click at [127, 93] on input "0905139700" at bounding box center [149, 92] width 143 height 15
click at [110, 112] on div "0905139700" at bounding box center [149, 111] width 132 height 10
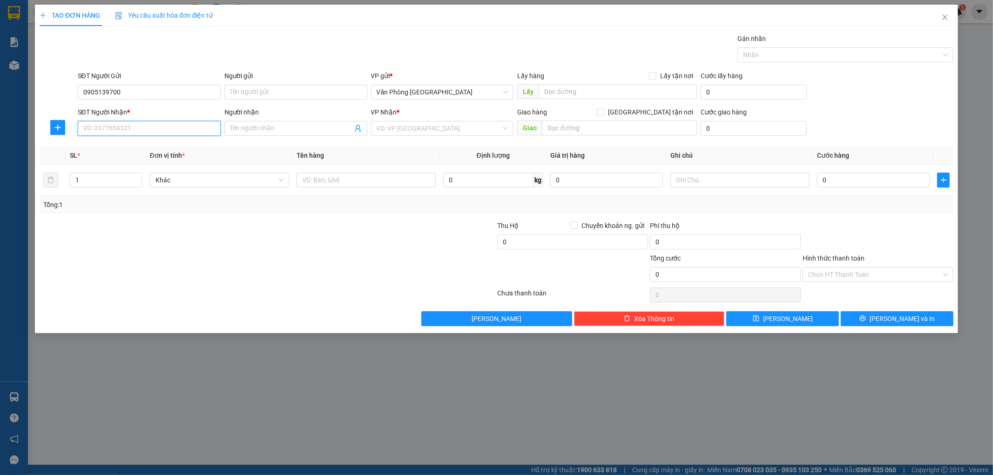
click at [110, 126] on input "SĐT Người Nhận *" at bounding box center [149, 128] width 143 height 15
click at [104, 193] on div "0905923333" at bounding box center [149, 192] width 132 height 10
type input "0905923333"
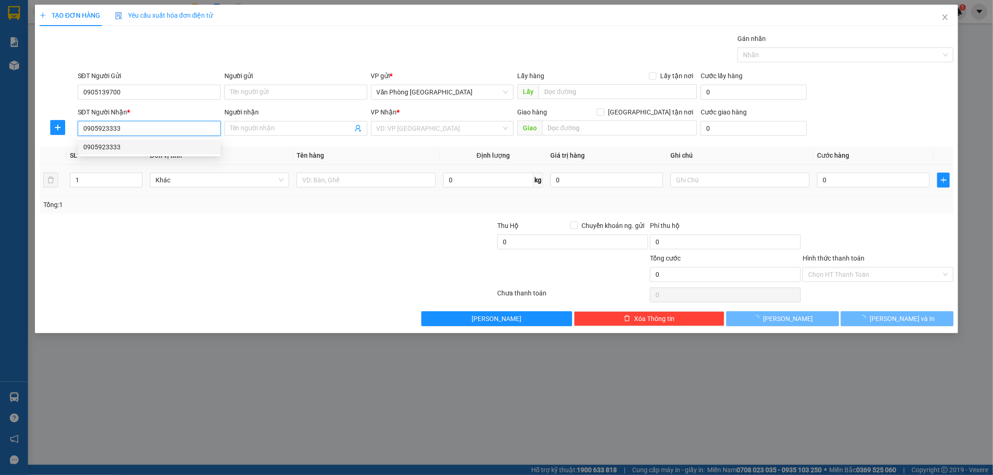
type input "SƠN MÃ ,GIA NGHĨA"
checkbox input "true"
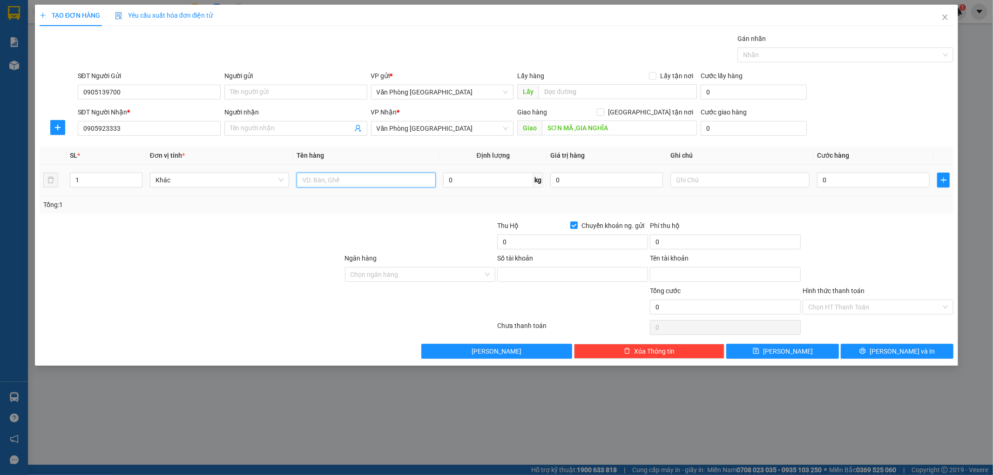
click at [343, 179] on input "text" at bounding box center [365, 180] width 139 height 15
type input "2 CAN"
click at [876, 183] on input "0" at bounding box center [873, 180] width 113 height 15
type input "1"
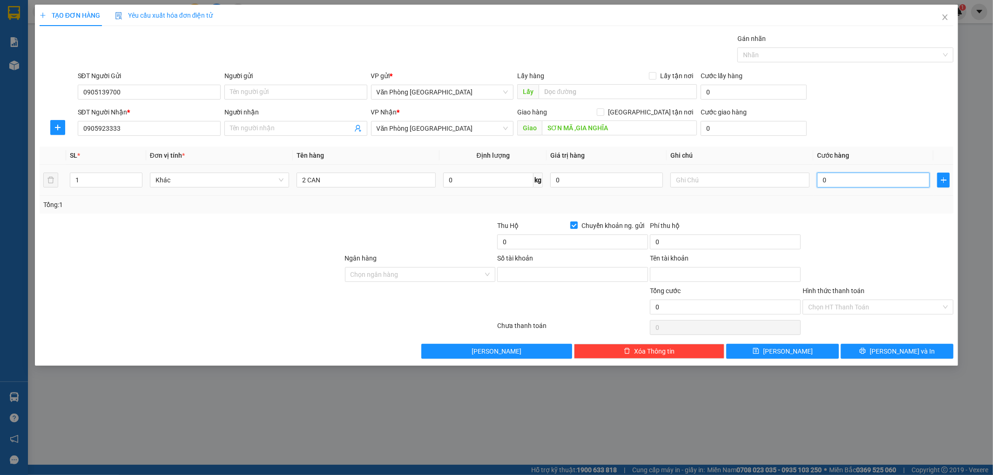
type input "1"
type input "10"
type input "100"
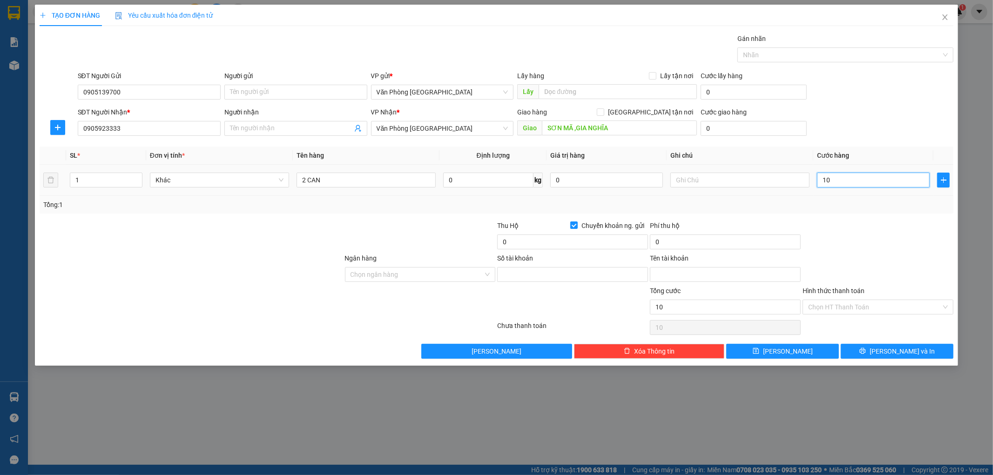
type input "100"
type input "1.000"
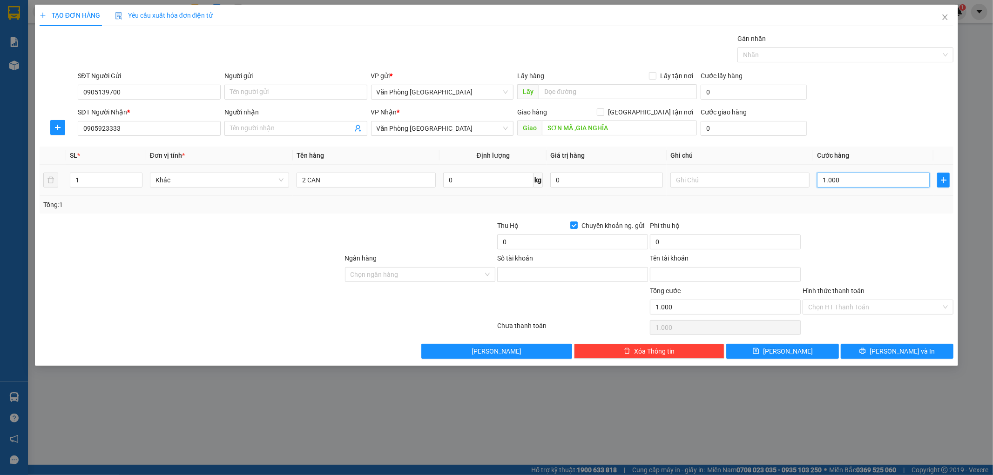
type input "10.000"
type input "100.000"
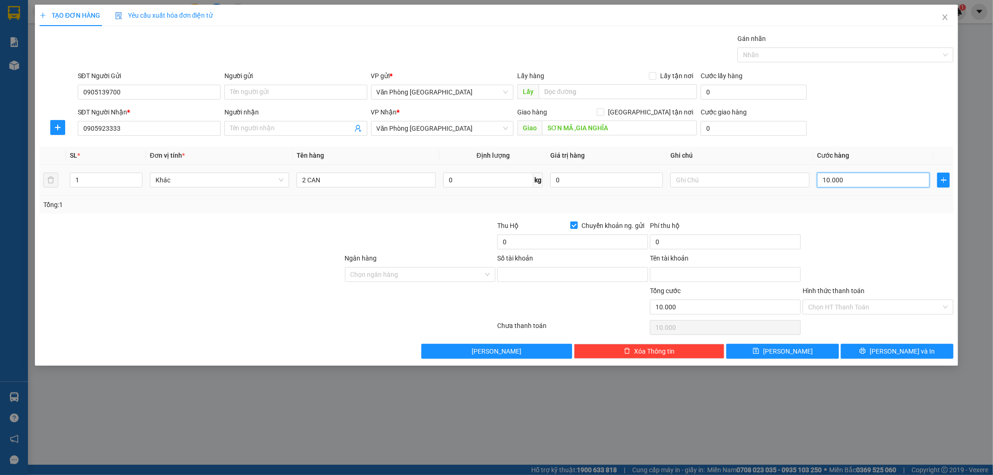
type input "100.000"
click at [608, 354] on button "Xóa Thông tin" at bounding box center [649, 351] width 151 height 15
type input "0"
checkbox input "false"
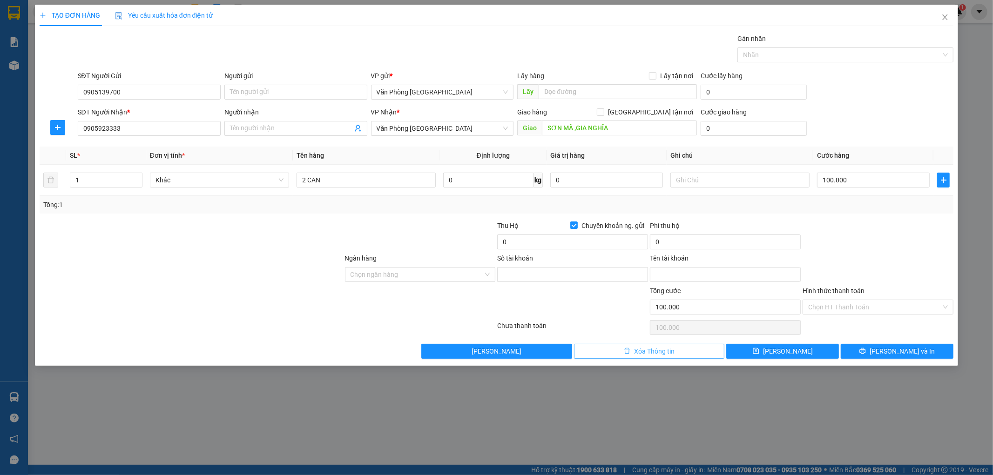
type input "0"
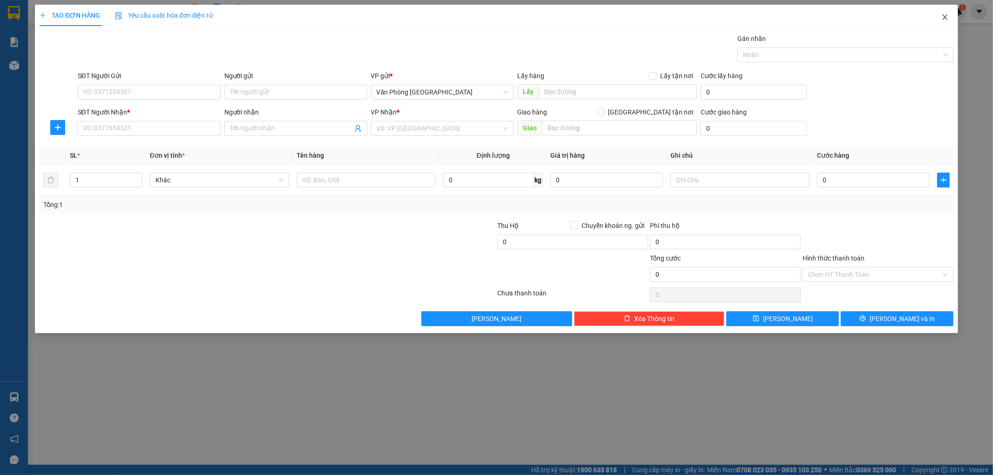
click at [946, 15] on icon "close" at bounding box center [944, 16] width 7 height 7
